Goal: Navigation & Orientation: Find specific page/section

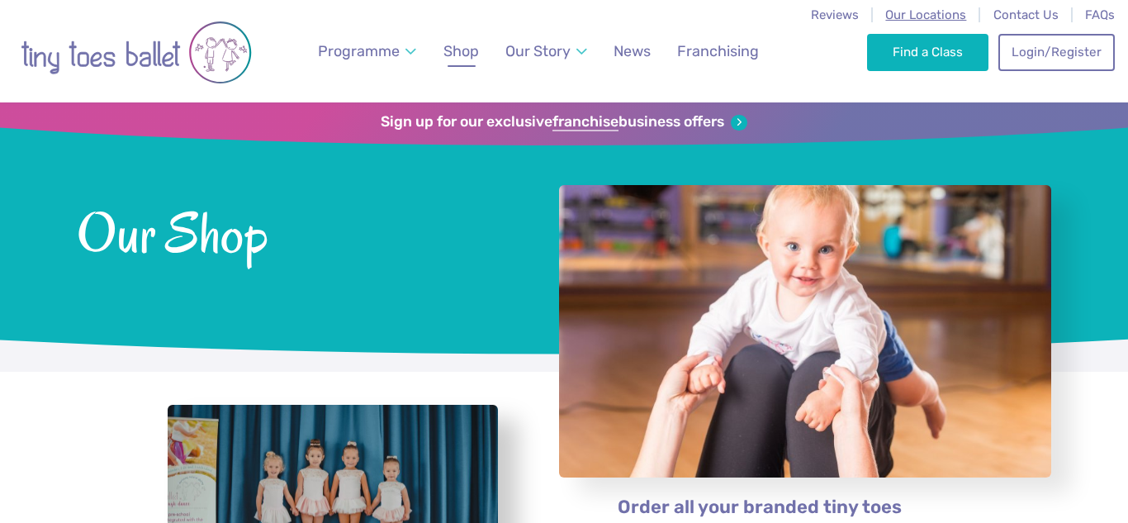
click at [935, 14] on span "Our Locations" at bounding box center [925, 14] width 81 height 15
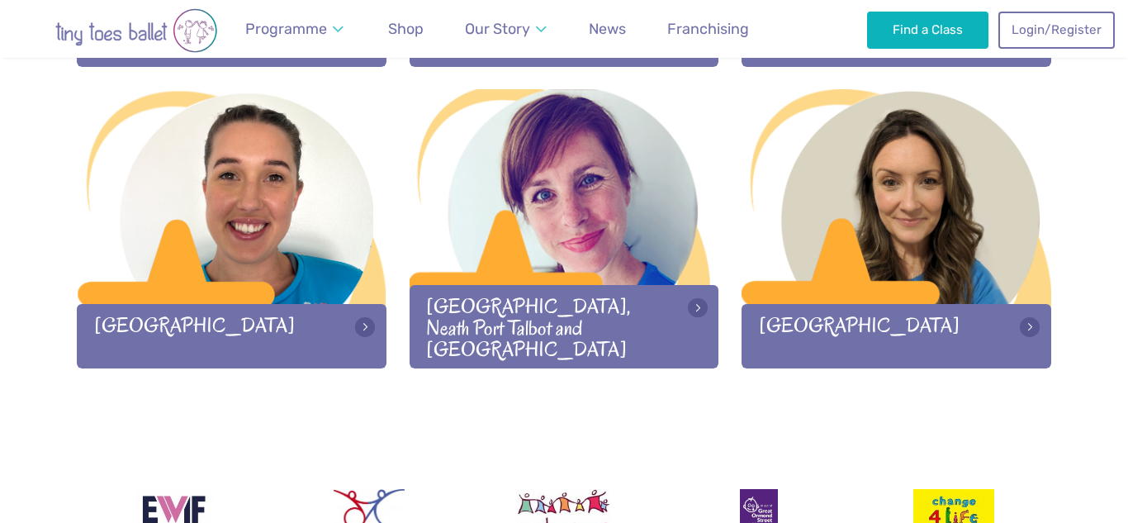
scroll to position [2340, 0]
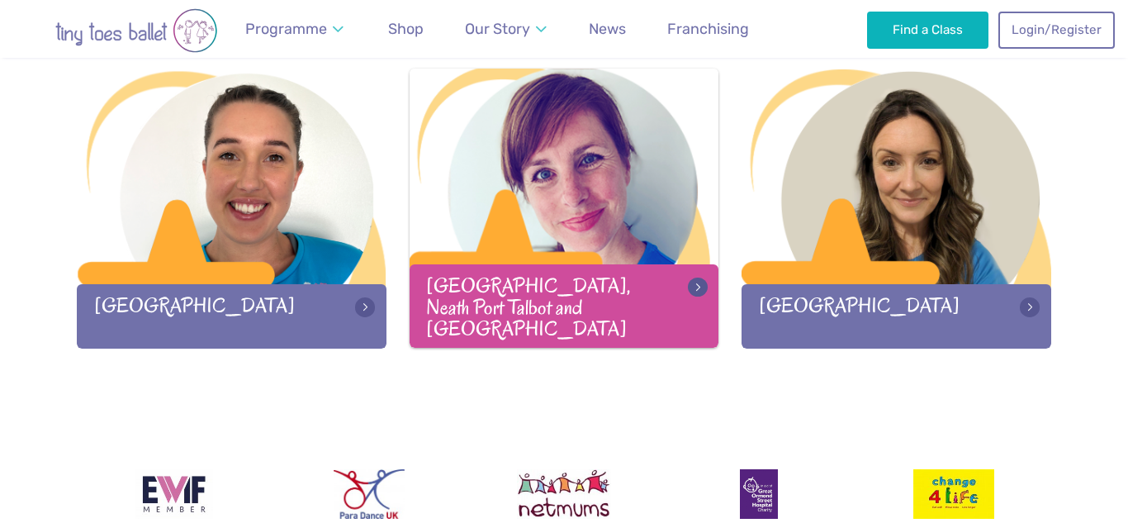
click at [570, 295] on div "[GEOGRAPHIC_DATA], Neath Port Talbot and [GEOGRAPHIC_DATA]" at bounding box center [564, 305] width 310 height 83
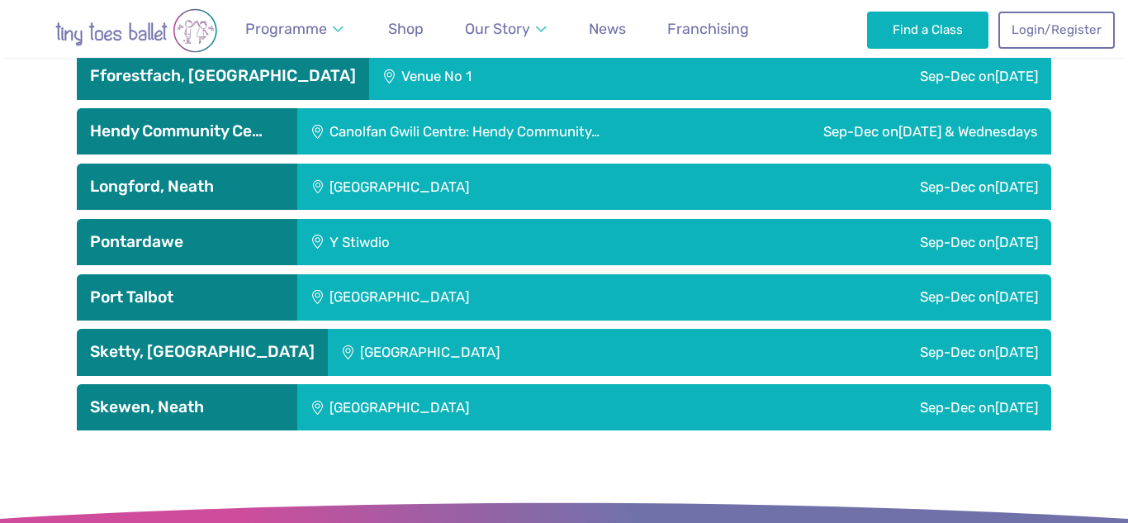
scroll to position [2871, 0]
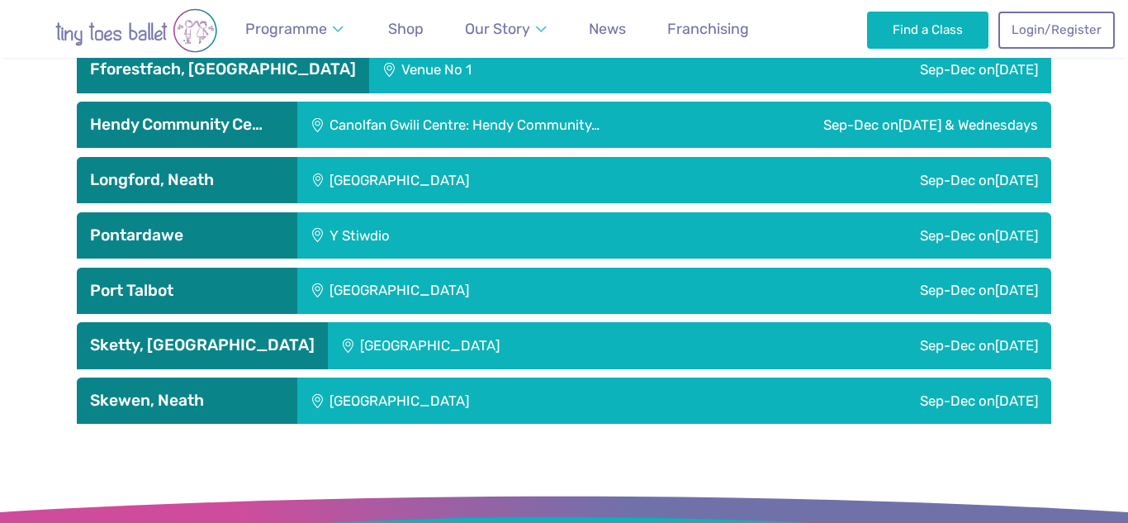
click at [238, 225] on h3 "Pontardawe" at bounding box center [187, 235] width 194 height 20
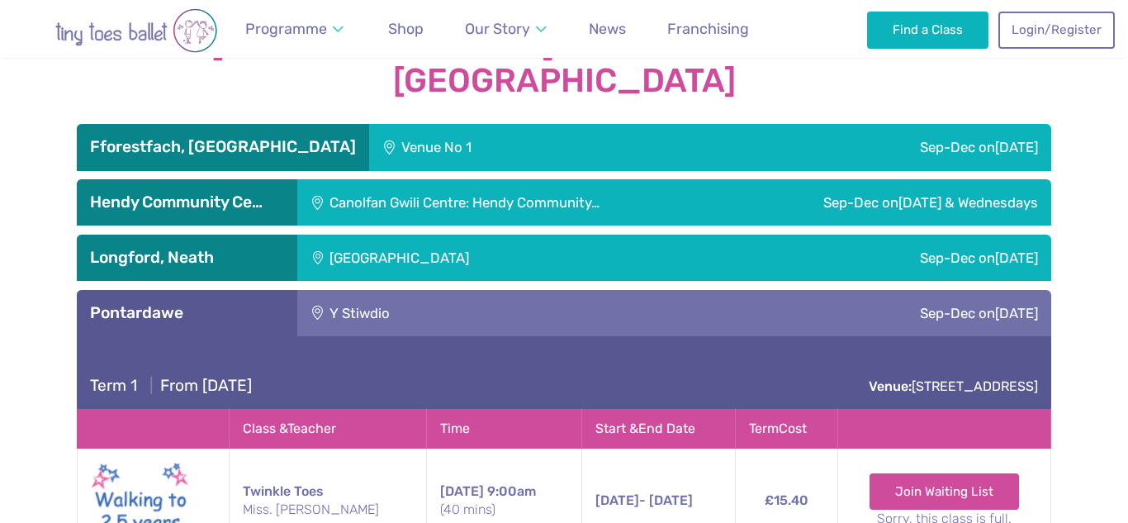
scroll to position [2787, 0]
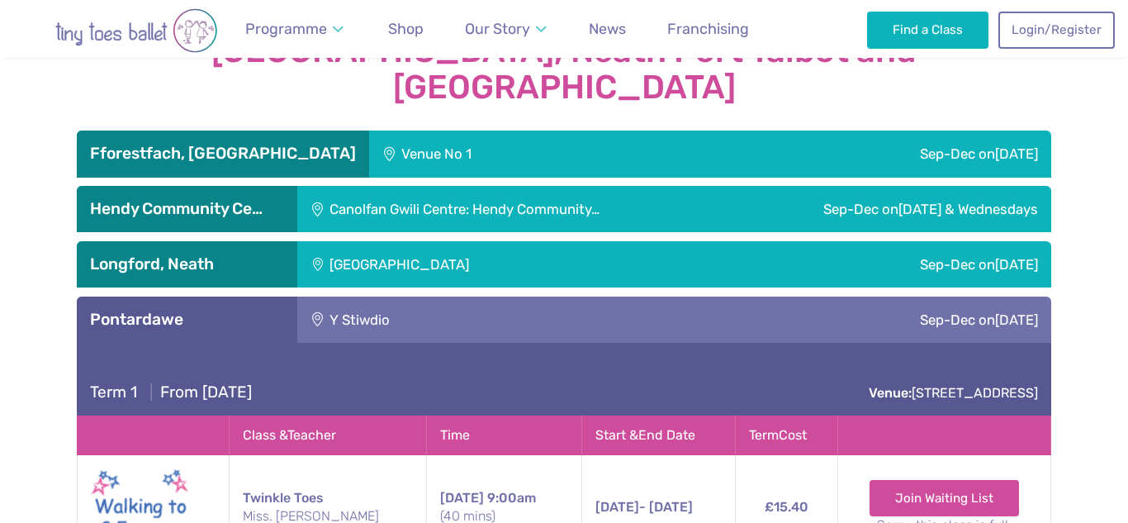
click at [240, 296] on div "Pontardawe" at bounding box center [187, 319] width 220 height 46
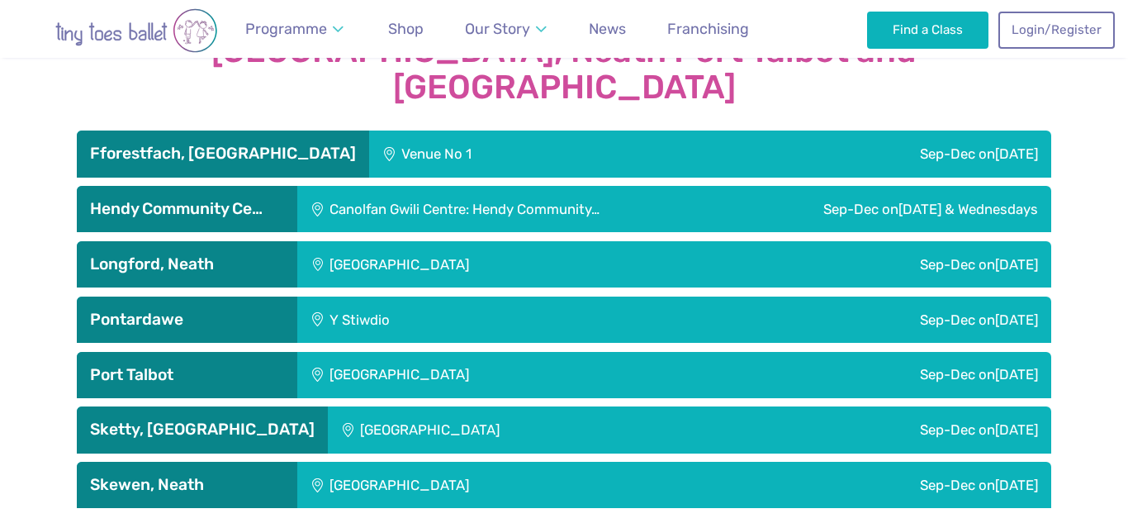
click at [231, 475] on h3 "Skewen, Neath" at bounding box center [187, 485] width 194 height 20
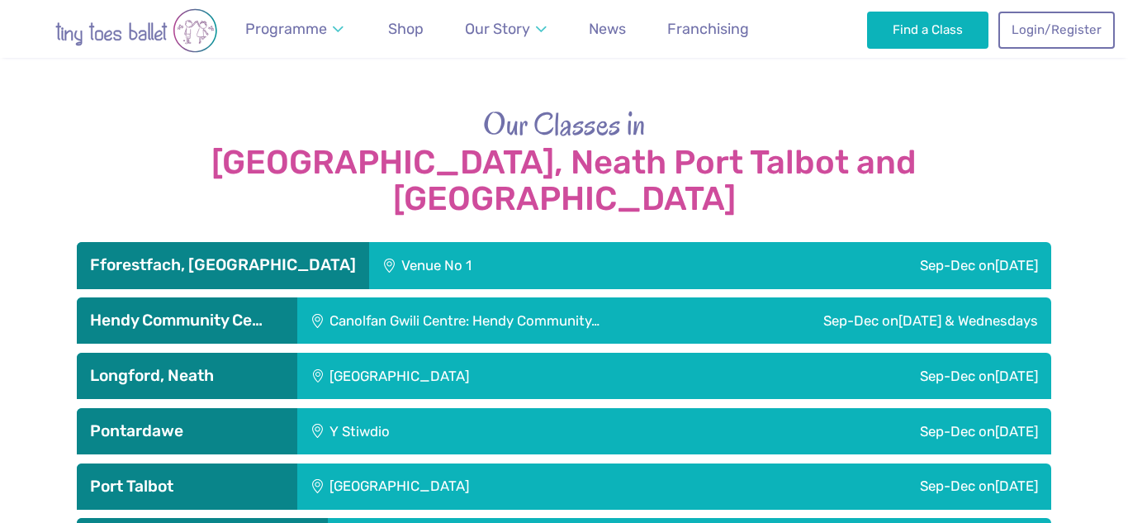
scroll to position [2656, 0]
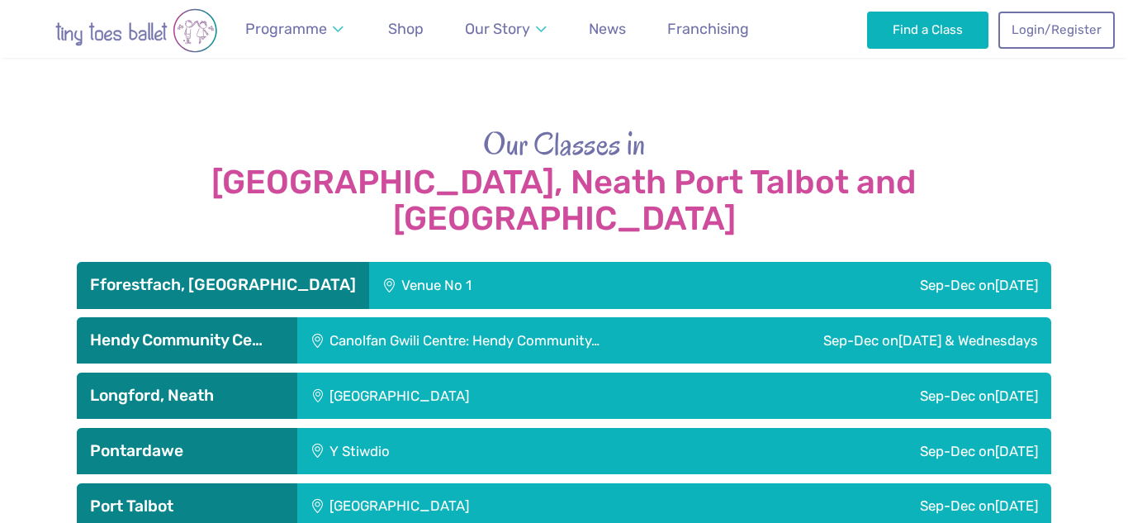
click at [234, 441] on h3 "Pontardawe" at bounding box center [187, 451] width 194 height 20
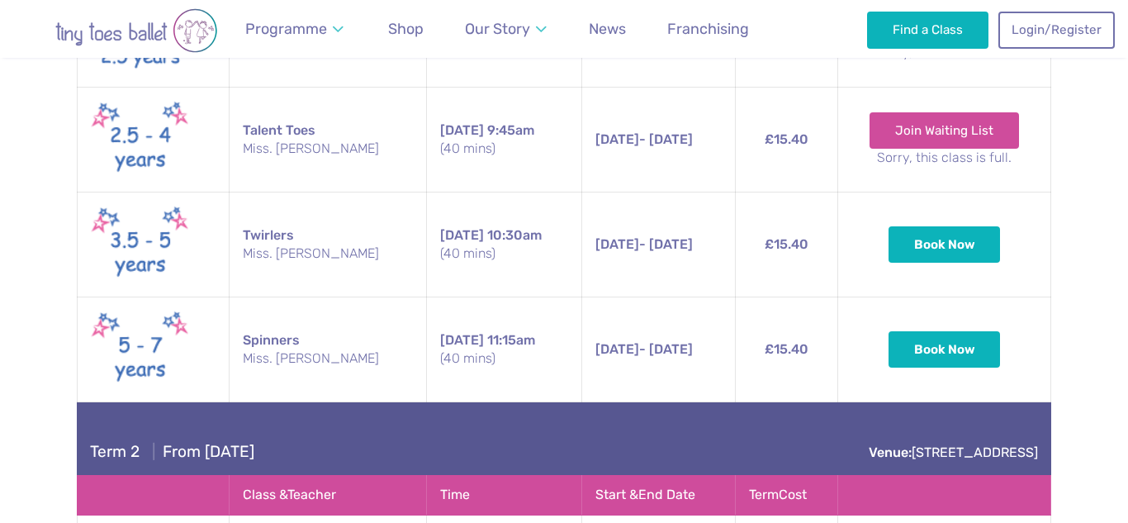
scroll to position [3265, 0]
